Goal: Task Accomplishment & Management: Manage account settings

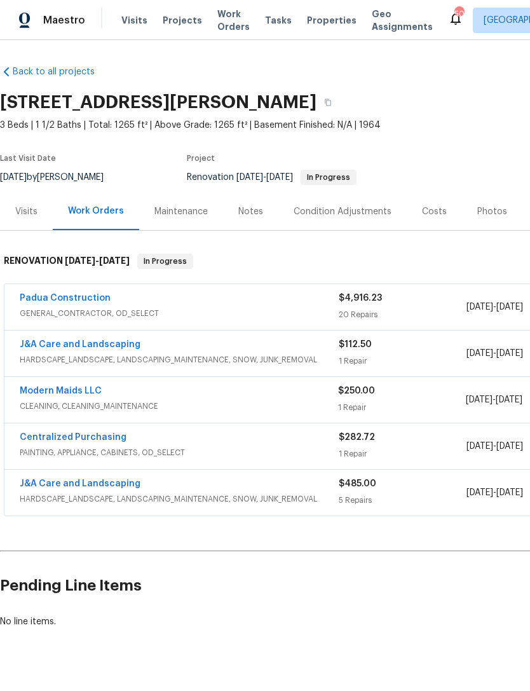
click at [87, 302] on link "Padua Construction" at bounding box center [65, 298] width 91 height 9
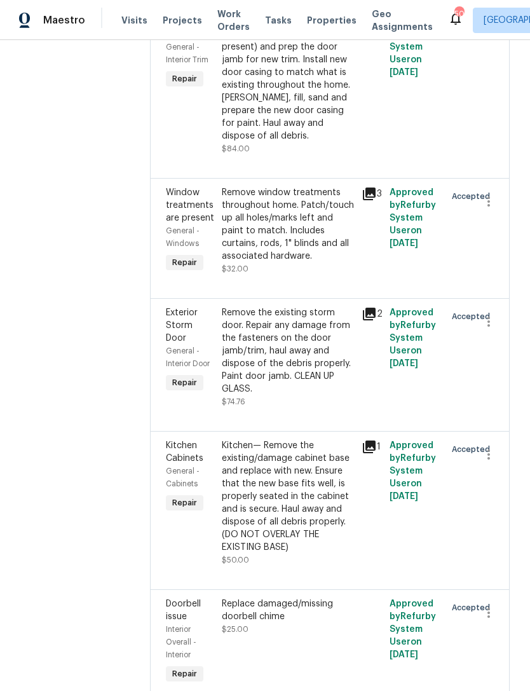
scroll to position [1707, 0]
click at [489, 605] on icon "button" at bounding box center [488, 612] width 15 height 15
click at [497, 507] on li "Cancel" at bounding box center [494, 510] width 49 height 21
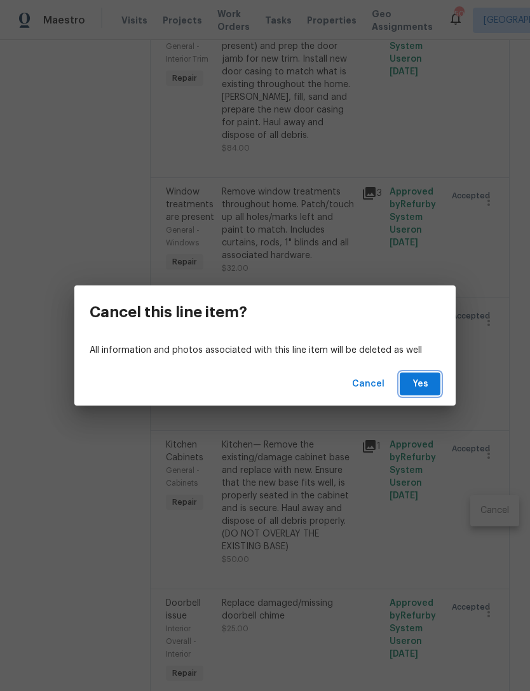
click at [430, 386] on button "Yes" at bounding box center [420, 385] width 41 height 24
click at [425, 381] on span "Yes" at bounding box center [420, 384] width 20 height 16
click at [431, 380] on button "Yes" at bounding box center [420, 385] width 41 height 24
click at [407, 212] on div "Cancel this line item? All information and photos associated with this line ite…" at bounding box center [265, 345] width 530 height 691
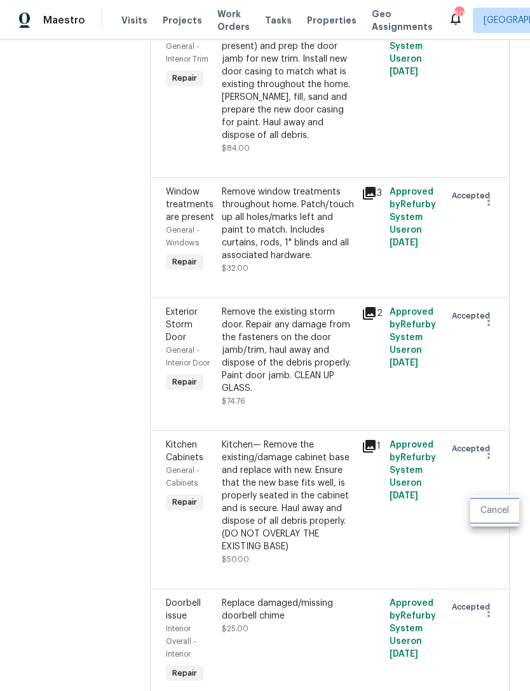
click at [495, 513] on li "Cancel" at bounding box center [494, 510] width 49 height 21
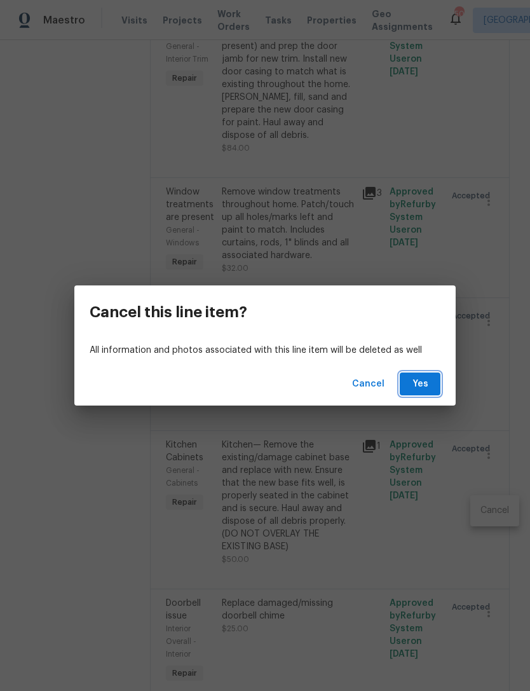
click at [416, 384] on span "Yes" at bounding box center [420, 384] width 20 height 16
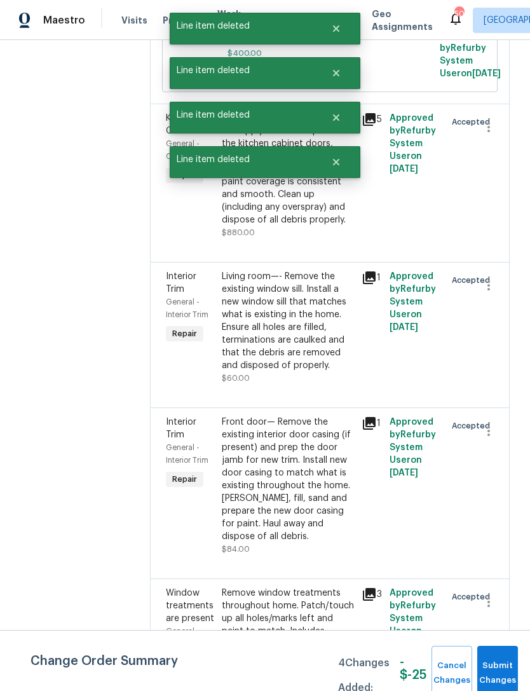
scroll to position [1283, 0]
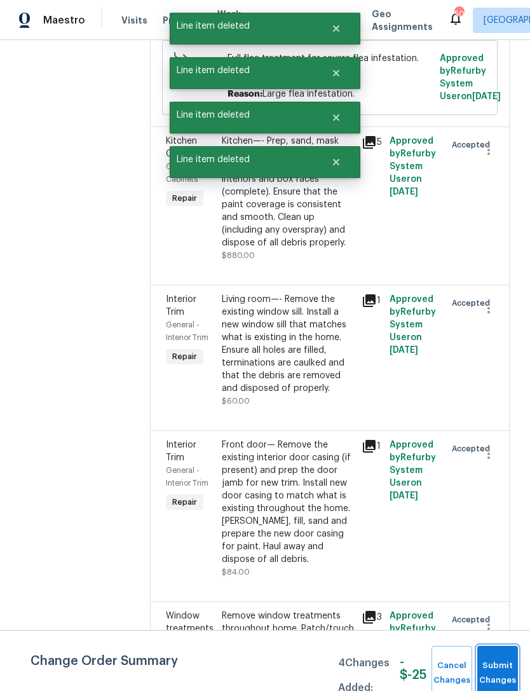
click at [496, 662] on button "Submit Changes" at bounding box center [497, 673] width 41 height 55
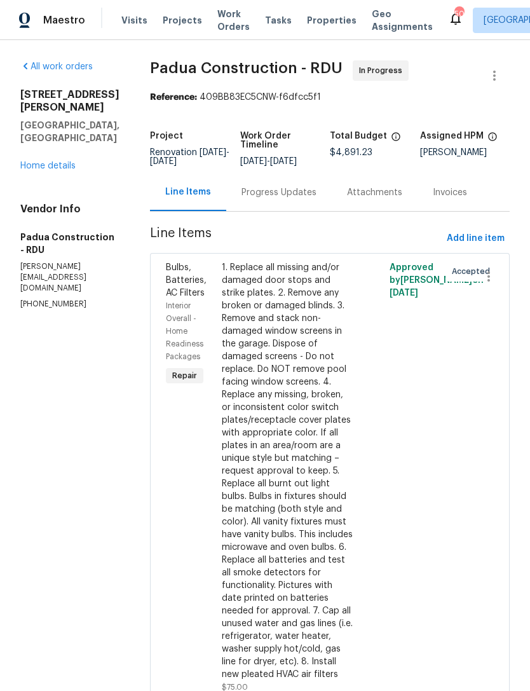
scroll to position [0, 0]
click at [458, 237] on span "Add line item" at bounding box center [476, 239] width 58 height 16
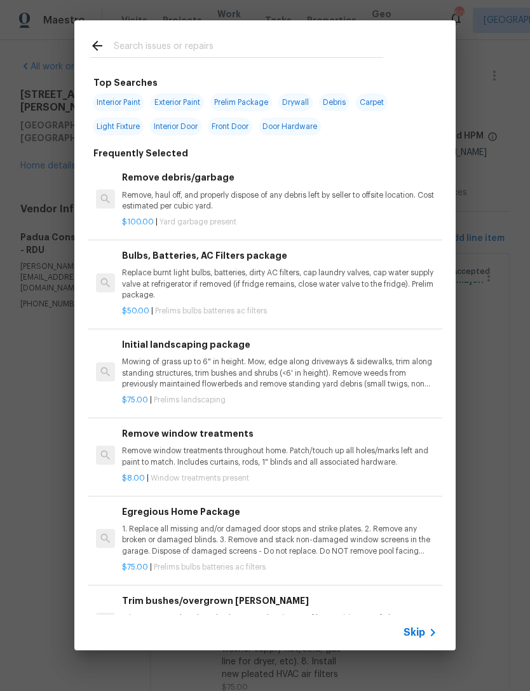
click at [127, 42] on input "text" at bounding box center [249, 47] width 270 height 19
click at [489, 406] on div "Top Searches Interior Paint Exterior Paint Prelim Package Drywall Debris Carpet…" at bounding box center [265, 335] width 530 height 671
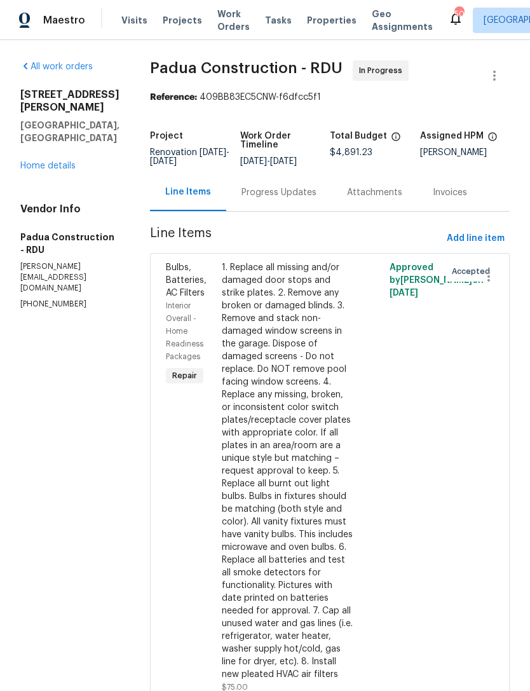
click at [501, 406] on div "Bulbs, Batteries, AC Filters Interior Overall - Home Readiness Packages Repair …" at bounding box center [330, 484] width 360 height 463
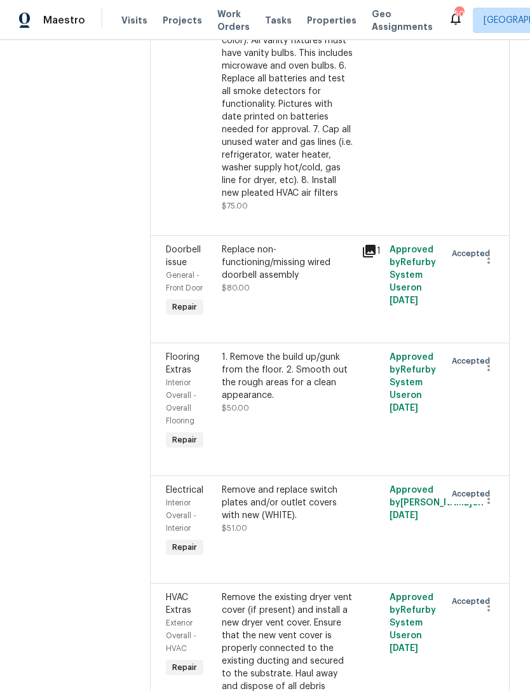
scroll to position [474, 0]
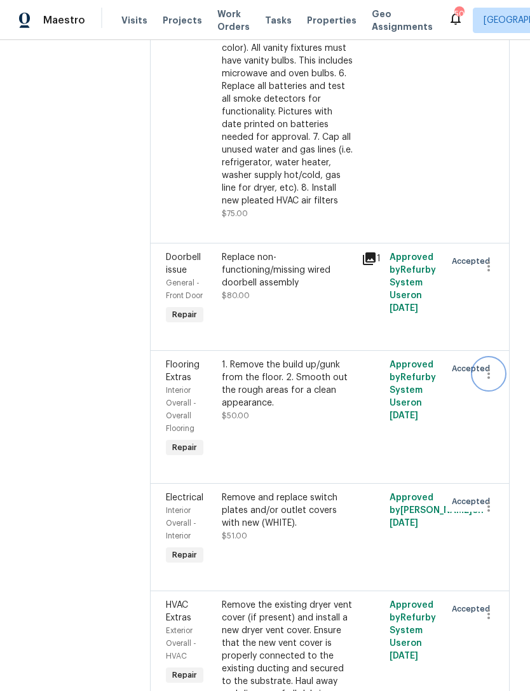
click at [491, 366] on icon "button" at bounding box center [488, 373] width 15 height 15
click at [505, 338] on li "Cancel" at bounding box center [494, 337] width 49 height 21
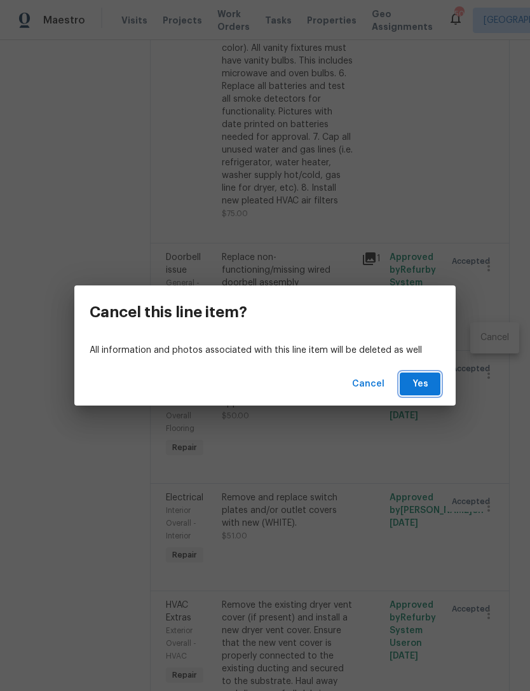
click at [432, 387] on button "Yes" at bounding box center [420, 385] width 41 height 24
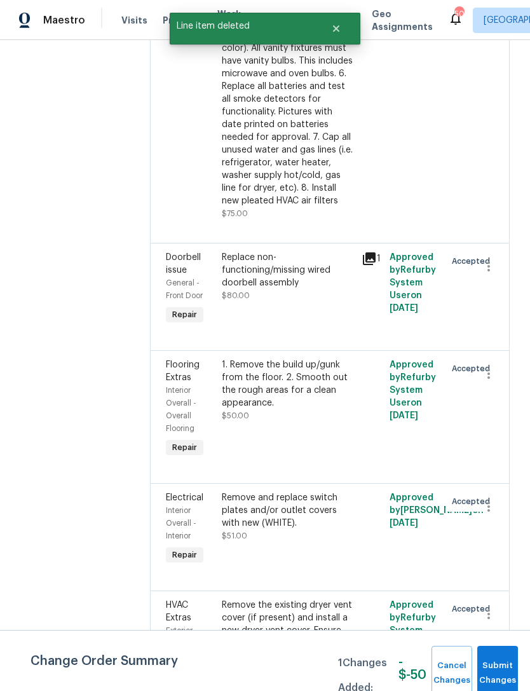
scroll to position [0, 0]
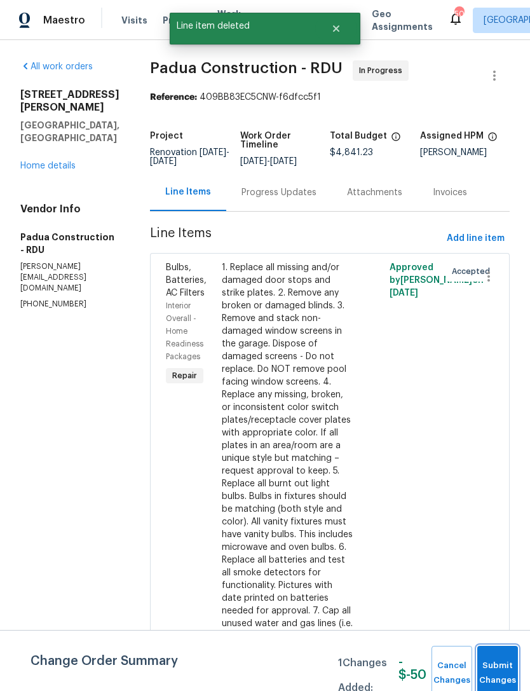
click at [498, 665] on button "Submit Changes" at bounding box center [497, 673] width 41 height 55
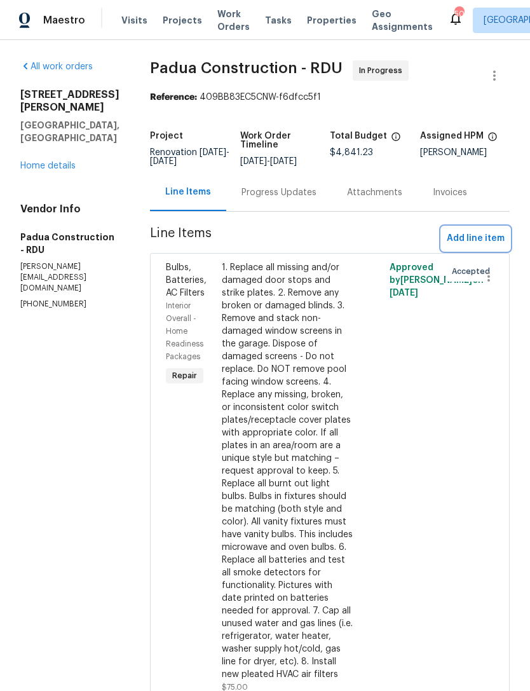
click at [459, 236] on span "Add line item" at bounding box center [476, 239] width 58 height 16
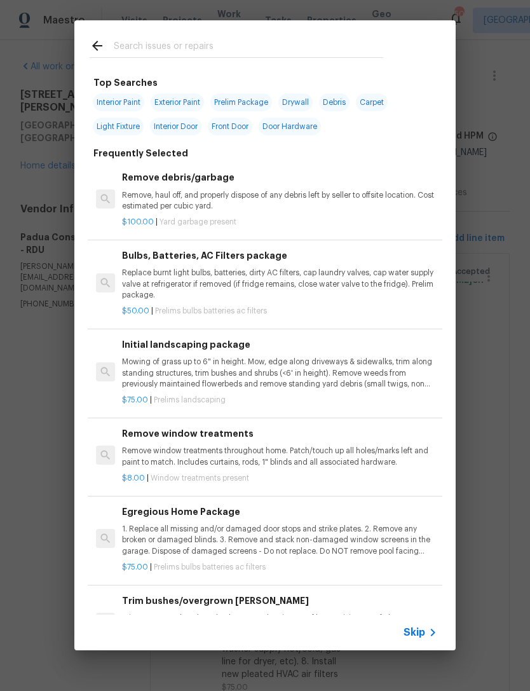
click at [167, 40] on input "text" at bounding box center [249, 47] width 270 height 19
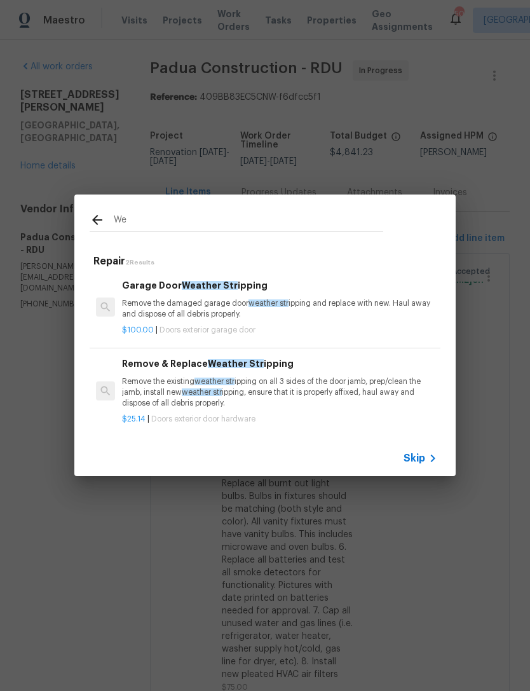
type input "W"
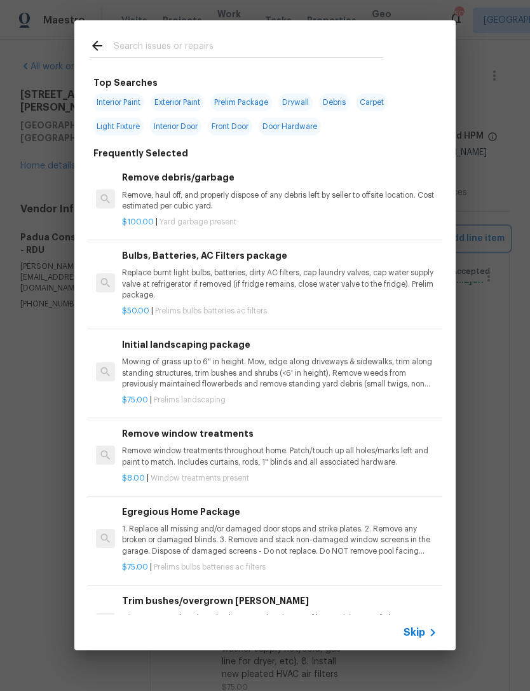
click at [492, 361] on div "Top Searches Interior Paint Exterior Paint Prelim Package Drywall Debris Carpet…" at bounding box center [265, 335] width 530 height 671
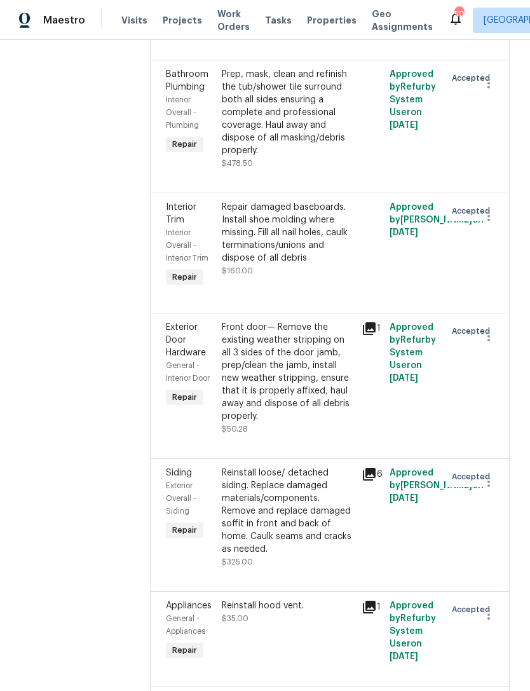
scroll to position [2238, 0]
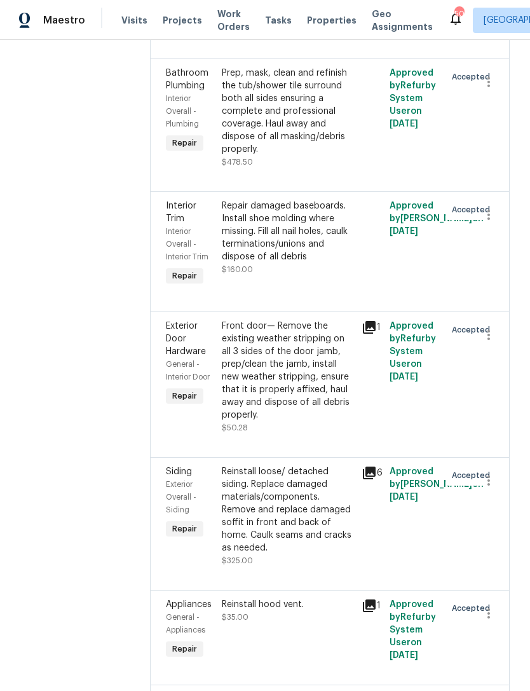
click at [363, 321] on icon at bounding box center [369, 327] width 13 height 13
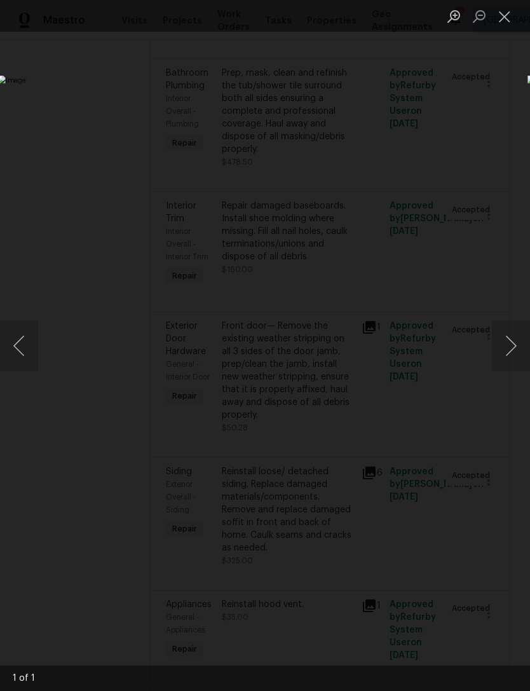
click at [505, 13] on button "Close lightbox" at bounding box center [504, 16] width 25 height 22
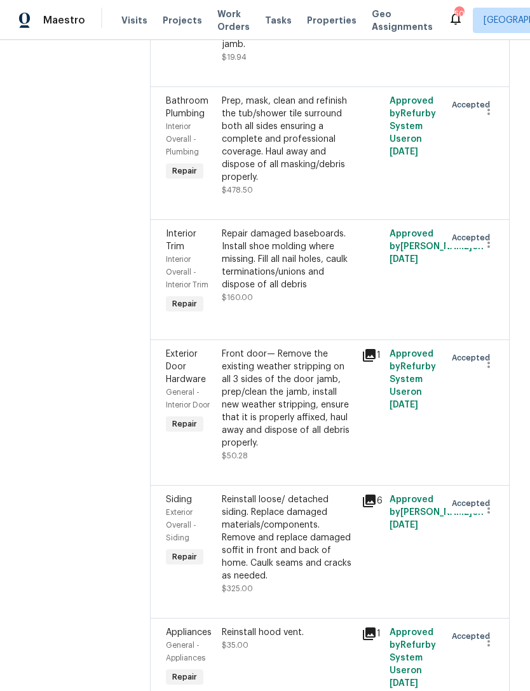
scroll to position [2204, 0]
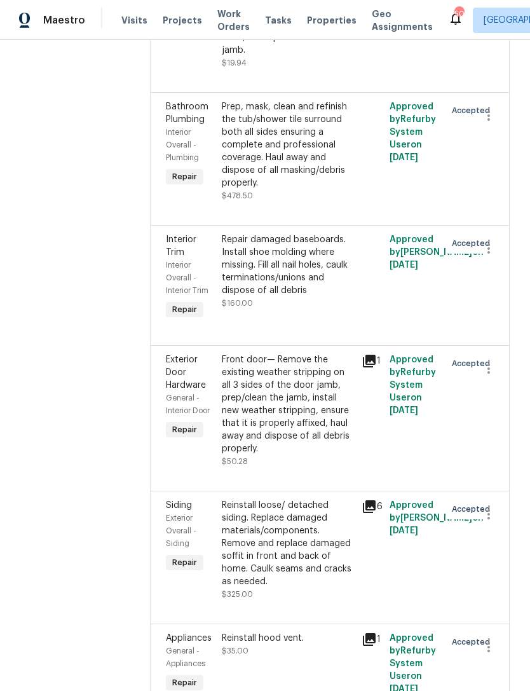
click at [363, 355] on icon at bounding box center [369, 361] width 13 height 13
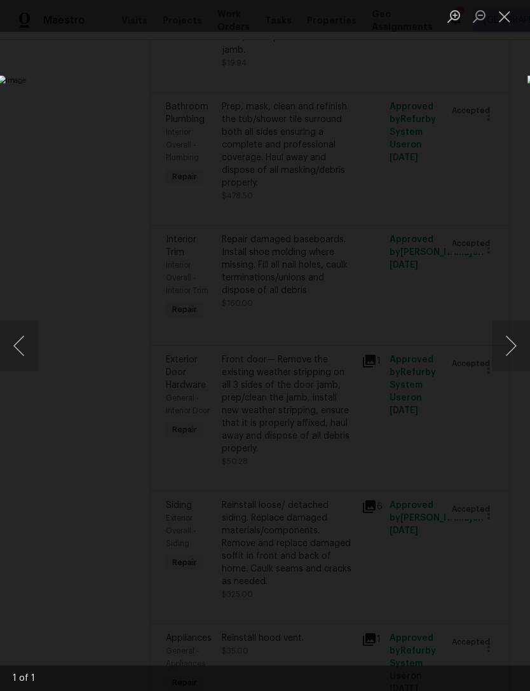
click at [499, 339] on button "Next image" at bounding box center [511, 345] width 38 height 51
click at [502, 24] on button "Close lightbox" at bounding box center [504, 16] width 25 height 22
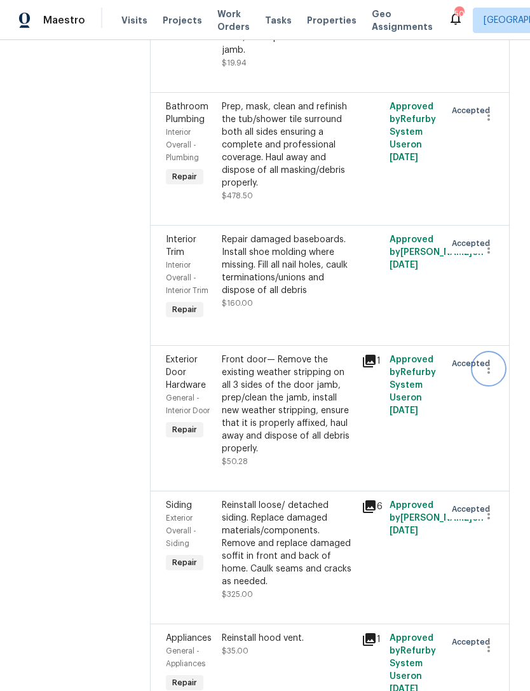
click at [488, 364] on icon "button" at bounding box center [489, 369] width 3 height 10
click at [411, 255] on div at bounding box center [265, 345] width 530 height 691
click at [324, 353] on div "Front door— Remove the existing weather stripping on all 3 sides of the door ja…" at bounding box center [288, 404] width 132 height 102
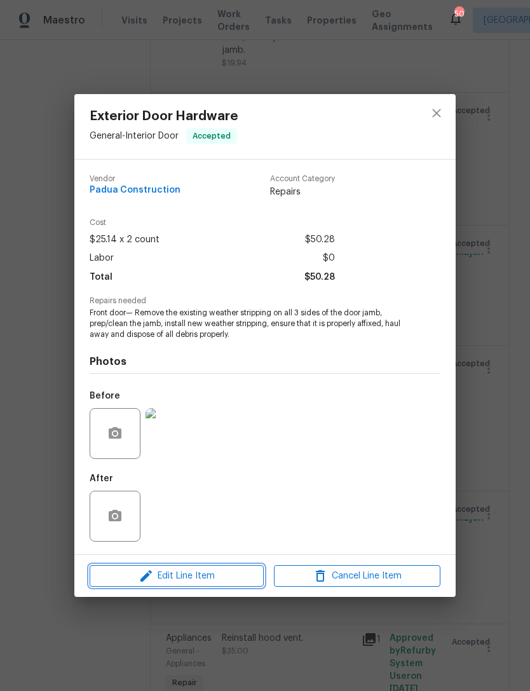
click at [214, 580] on span "Edit Line Item" at bounding box center [176, 576] width 167 height 16
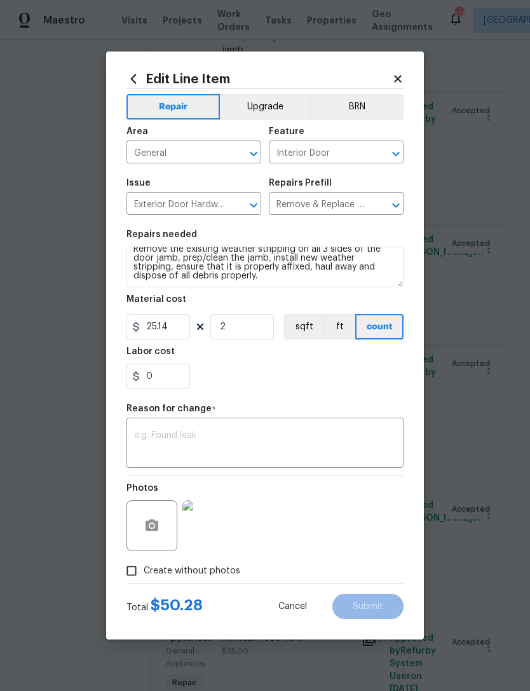
scroll to position [18, 0]
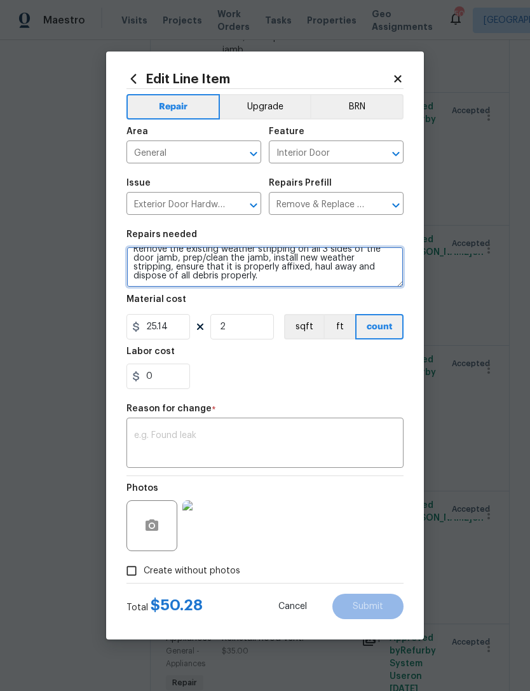
click at [292, 282] on textarea "Front door— Remove the existing weather stripping on all 3 sides of the door ja…" at bounding box center [265, 267] width 277 height 41
type textarea "Front door— Remove the existing weather stripping on all 3 sides of the door ja…"
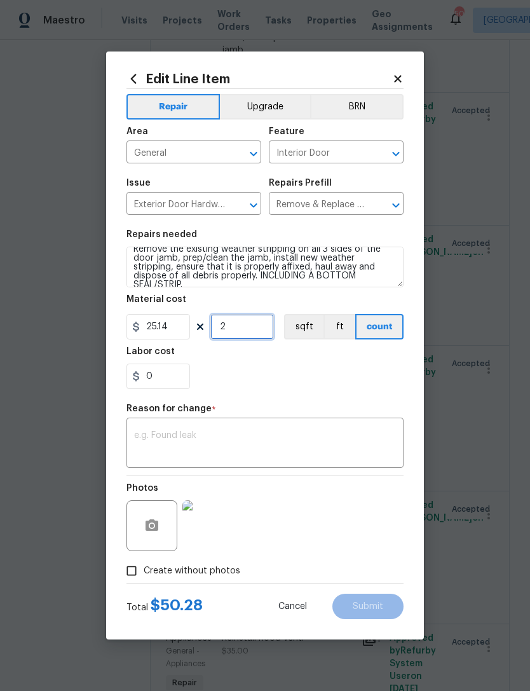
click at [255, 336] on input "2" at bounding box center [242, 326] width 64 height 25
type input "3"
click at [333, 385] on div "0" at bounding box center [265, 376] width 277 height 25
click at [284, 435] on textarea at bounding box center [265, 444] width 262 height 27
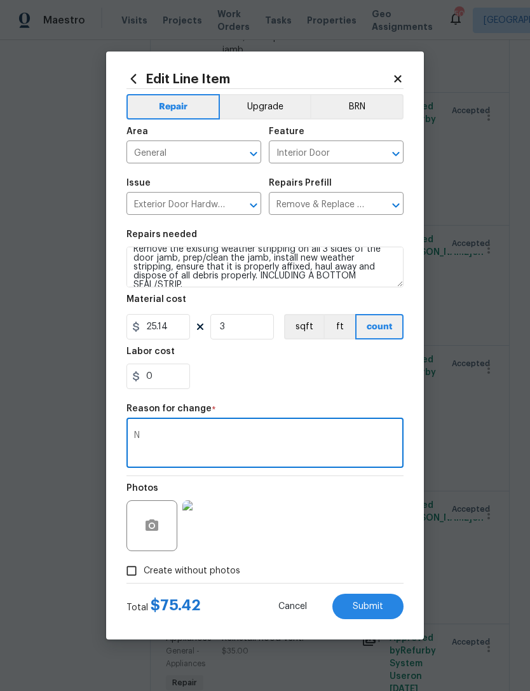
type textarea "N"
click at [309, 373] on div "0" at bounding box center [265, 376] width 277 height 25
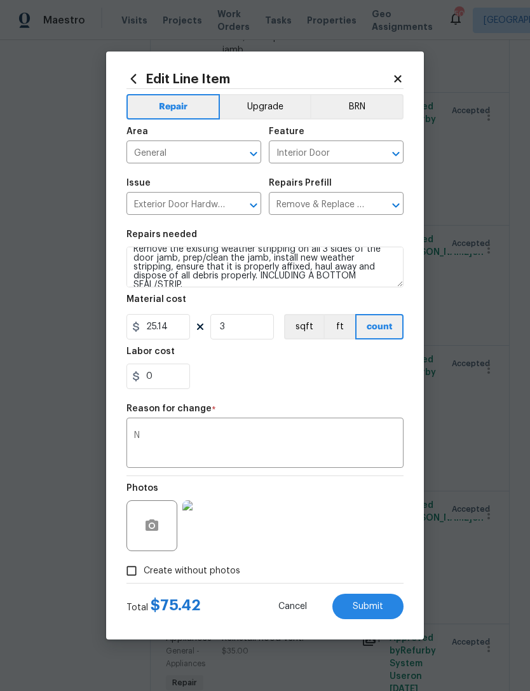
click at [378, 607] on span "Submit" at bounding box center [368, 607] width 31 height 10
type textarea "Front door— Remove the existing weather stripping on all 3 sides of the door ja…"
type input "2"
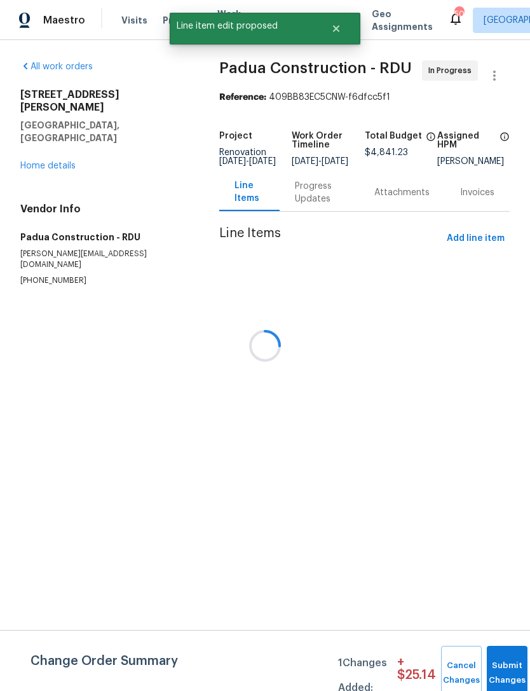
scroll to position [0, 0]
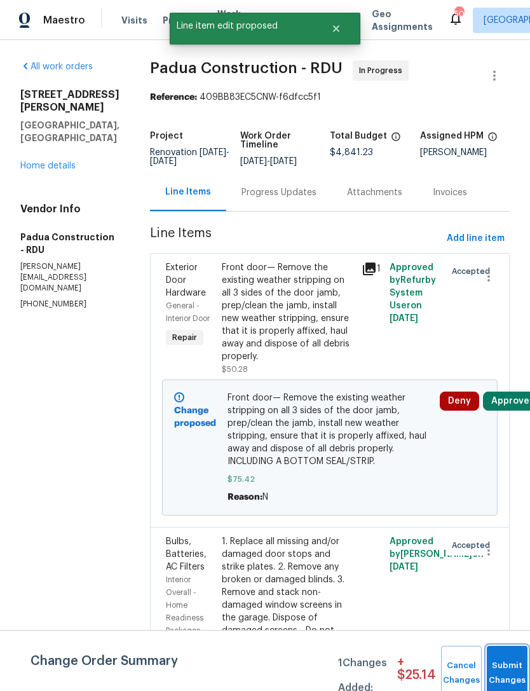
click at [505, 662] on button "Submit Changes" at bounding box center [507, 673] width 41 height 55
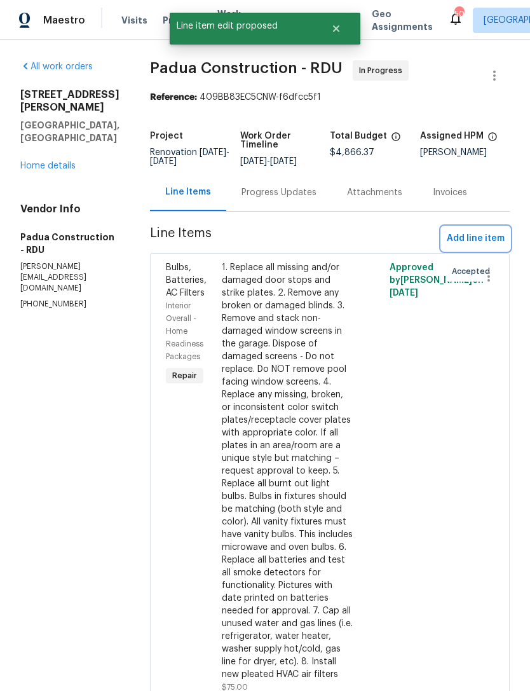
click at [482, 237] on span "Add line item" at bounding box center [476, 239] width 58 height 16
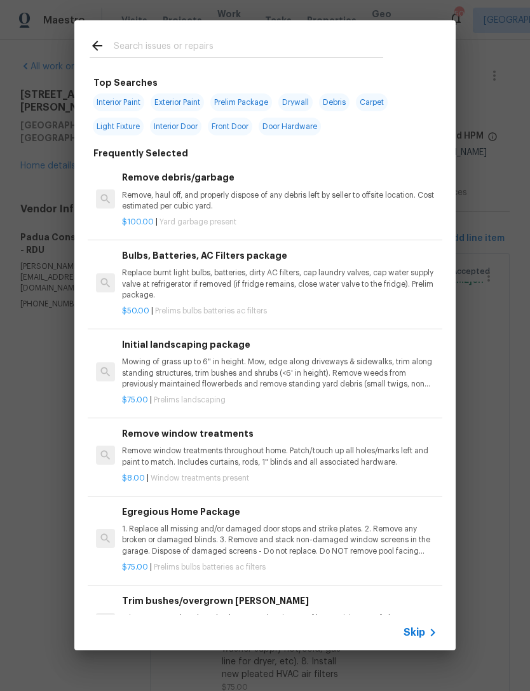
click at [176, 46] on input "text" at bounding box center [249, 47] width 270 height 19
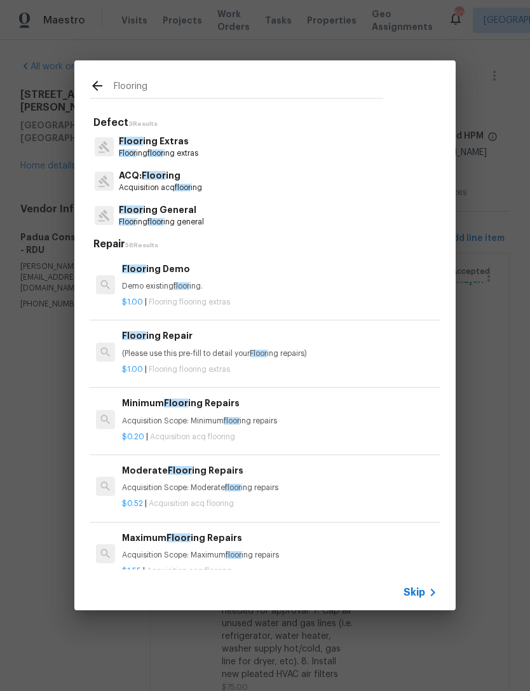
type input "Flooring"
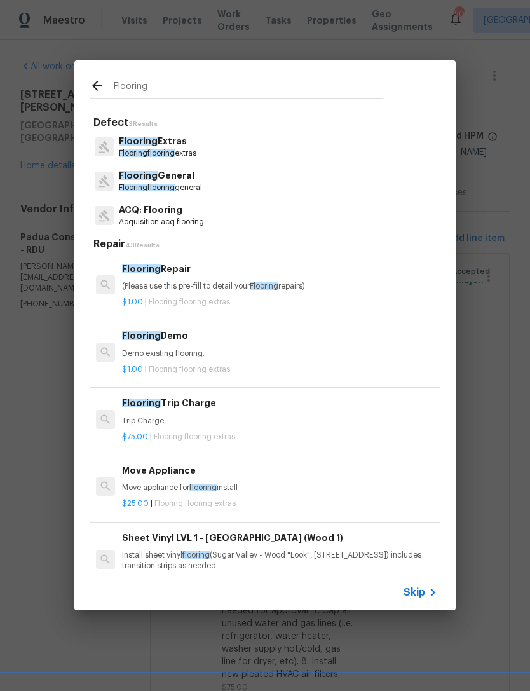
click at [181, 275] on h6 "Flooring Repair" at bounding box center [279, 269] width 315 height 14
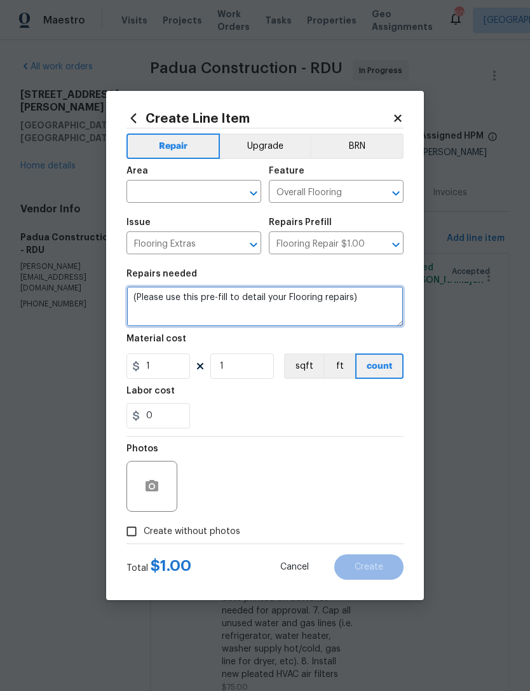
click at [140, 294] on textarea "(Please use this pre-fill to detail your Flooring repairs)" at bounding box center [265, 306] width 277 height 41
click at [140, 293] on textarea "(Please use this pre-fill to detail your Flooring repairs)" at bounding box center [265, 306] width 277 height 41
click at [147, 297] on textarea "(Please use this pre-fill to detail your Flooring repairs)" at bounding box center [265, 306] width 277 height 41
type textarea "("
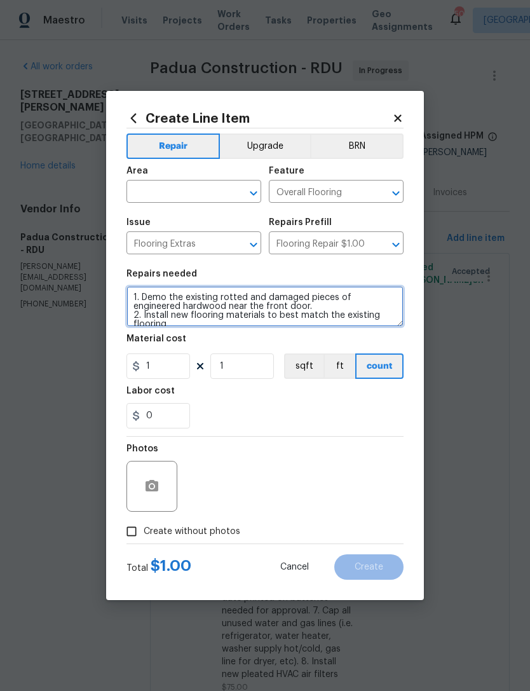
scroll to position [3, 0]
type textarea "1. Demo the existing rotted and damaged pieces of engineered hardwood near the …"
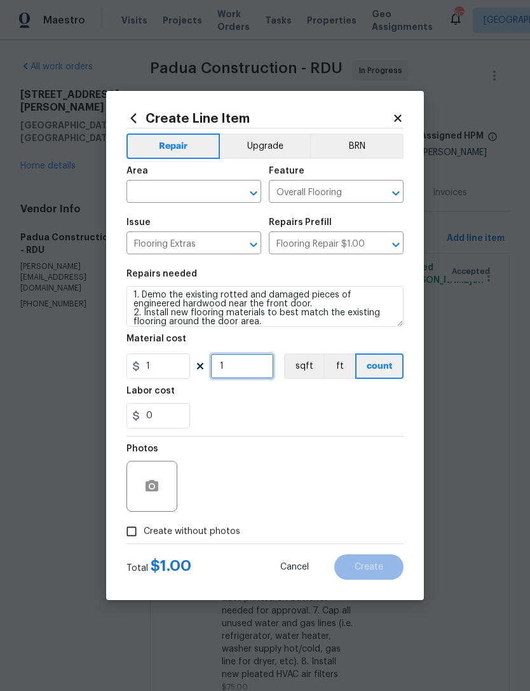
click at [247, 362] on input "1" at bounding box center [242, 365] width 64 height 25
type input "350"
click at [201, 191] on input "text" at bounding box center [176, 193] width 99 height 20
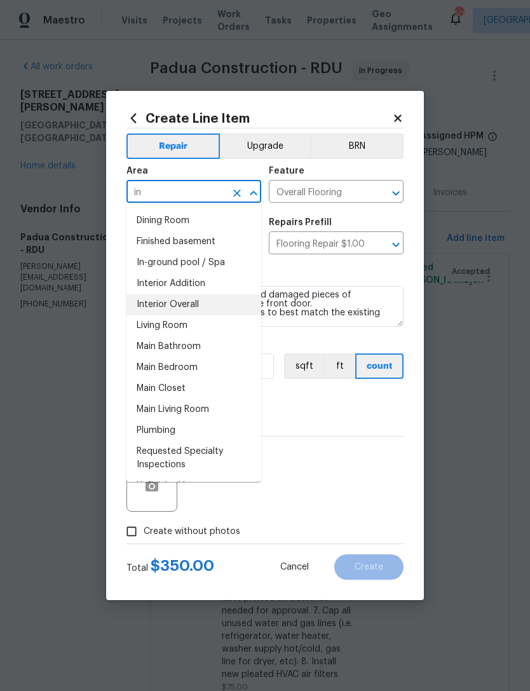
click at [210, 308] on li "Interior Overall" at bounding box center [194, 304] width 135 height 21
type input "Interior Overall"
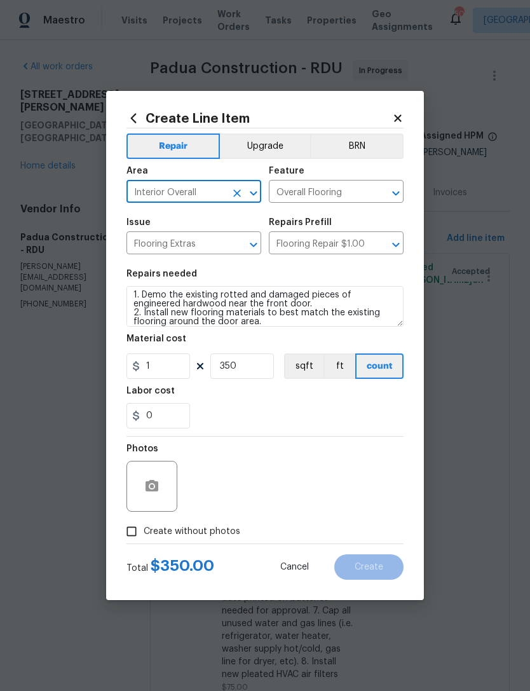
click at [250, 529] on div "Create without photos" at bounding box center [265, 531] width 277 height 24
click at [195, 537] on span "Create without photos" at bounding box center [192, 531] width 97 height 13
click at [144, 537] on input "Create without photos" at bounding box center [132, 531] width 24 height 24
checkbox input "true"
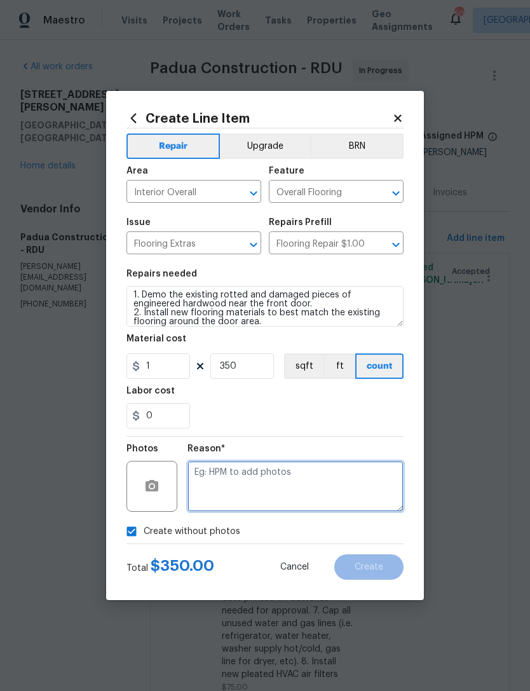
click at [261, 479] on textarea at bounding box center [296, 486] width 216 height 51
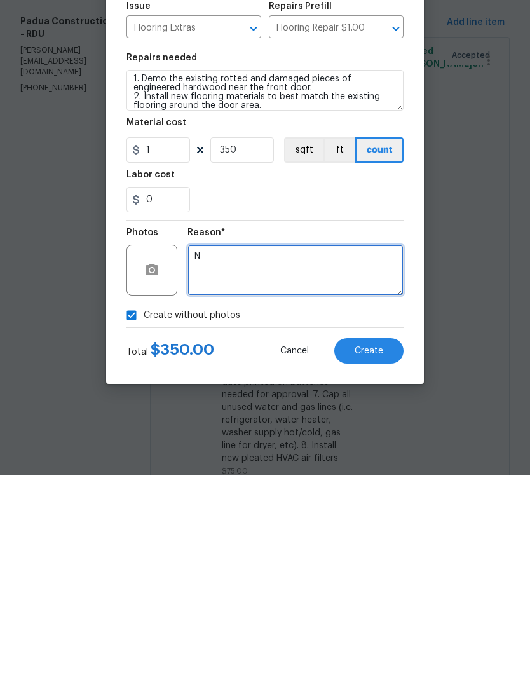
type textarea "N"
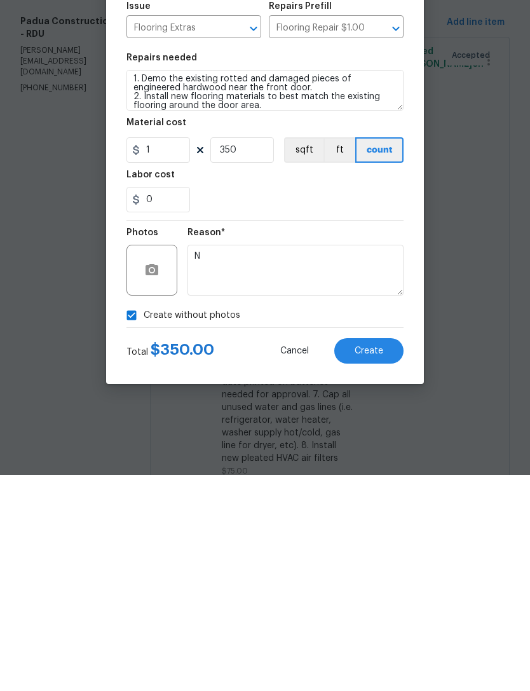
click at [383, 563] on span "Create" at bounding box center [369, 568] width 29 height 10
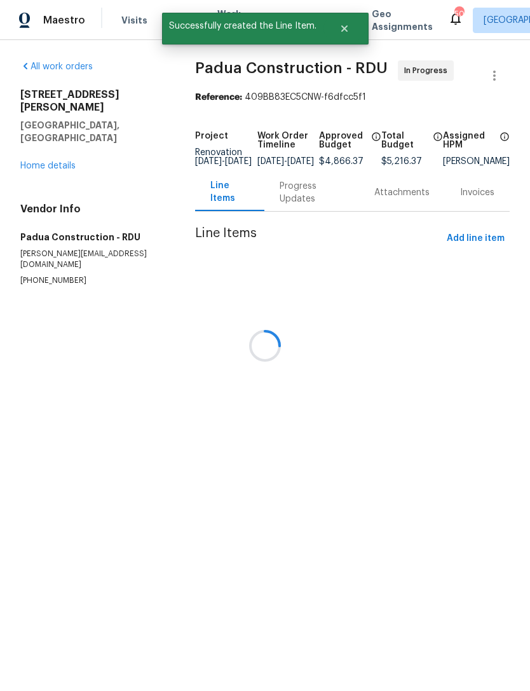
scroll to position [0, 0]
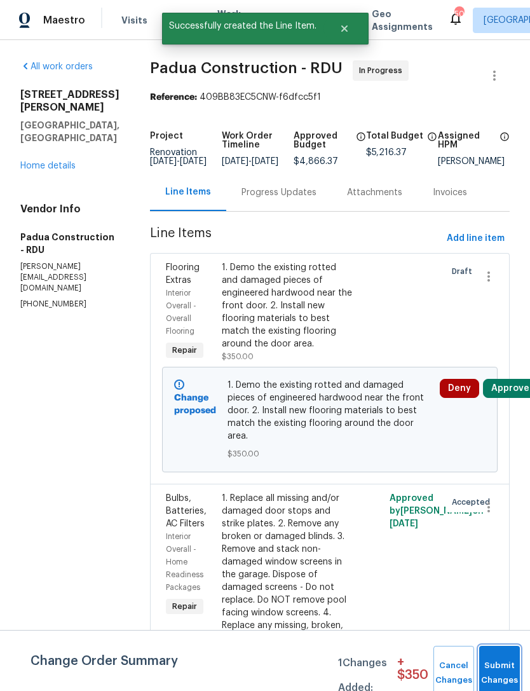
click at [493, 664] on button "Submit Changes" at bounding box center [499, 673] width 41 height 55
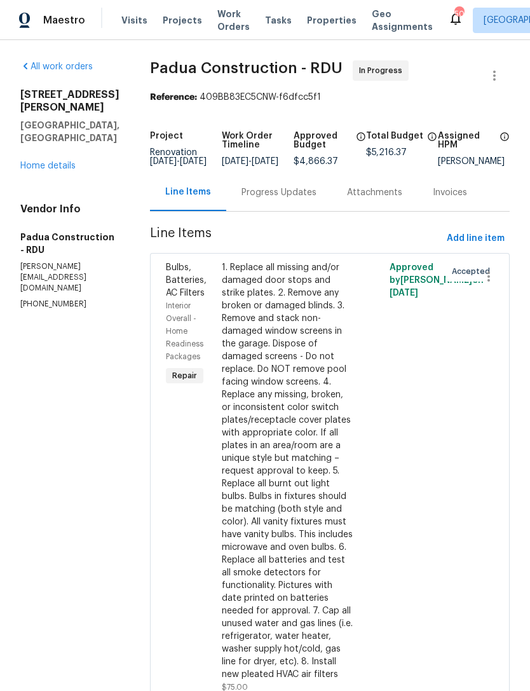
click at [51, 170] on link "Home details" at bounding box center [47, 165] width 55 height 9
